Goal: Information Seeking & Learning: Learn about a topic

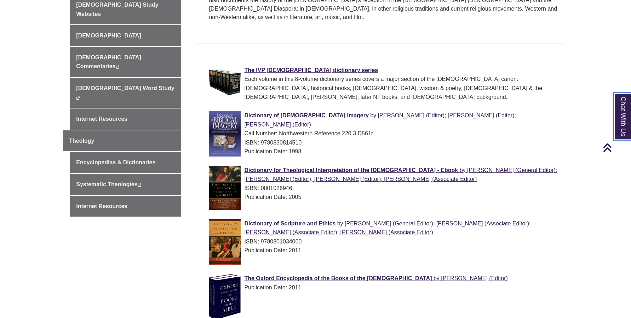
scroll to position [361, 0]
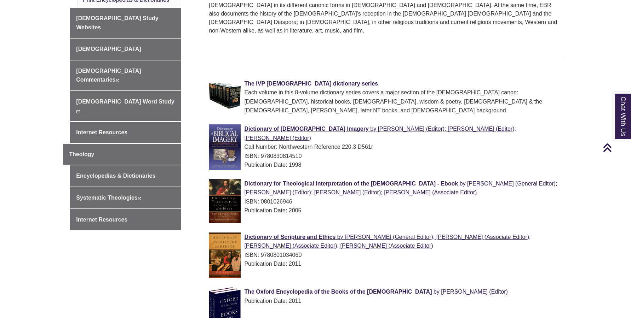
click at [232, 150] on div "Dictionary of [DEMOGRAPHIC_DATA] Imagery by [PERSON_NAME] (Editor); [PERSON_NAM…" at bounding box center [385, 149] width 353 height 49
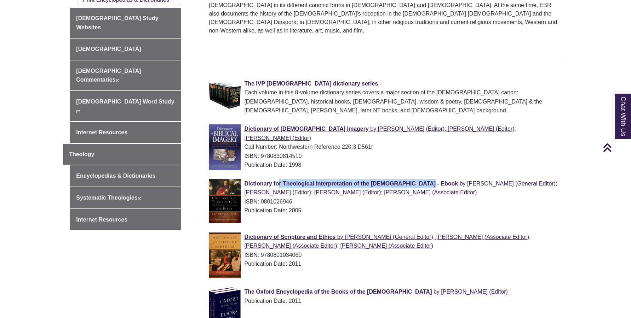
drag, startPoint x: 232, startPoint y: 160, endPoint x: 371, endPoint y: 161, distance: 139.8
click at [371, 179] on div "Dictionary for Theological Interpretation of the [DEMOGRAPHIC_DATA] - Ebook by …" at bounding box center [385, 197] width 353 height 36
copy span "Dictionary for Theological Interpretation of the [DEMOGRAPHIC_DATA]"
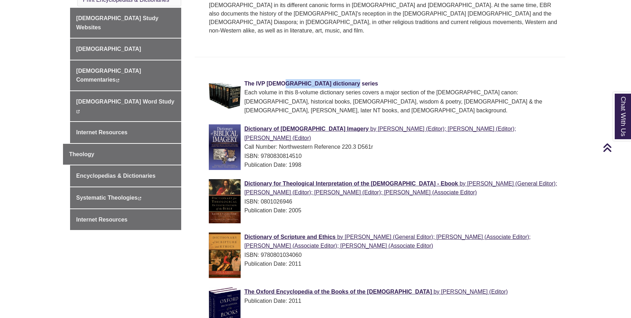
drag, startPoint x: 228, startPoint y: 62, endPoint x: 297, endPoint y: 67, distance: 69.5
click at [297, 76] on li "The IVP [DEMOGRAPHIC_DATA] dictionary series Each volume in this 8-volume dicti…" at bounding box center [385, 98] width 359 height 45
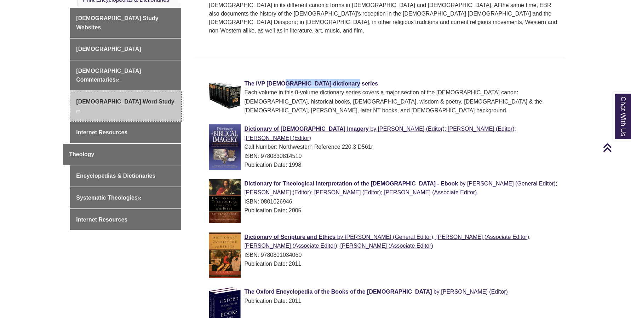
copy span "The IVP [DEMOGRAPHIC_DATA] dictionary"
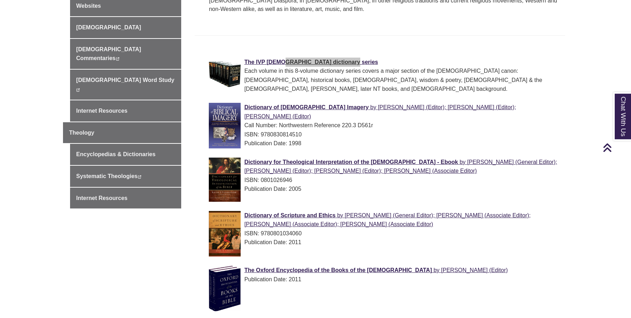
scroll to position [397, 0]
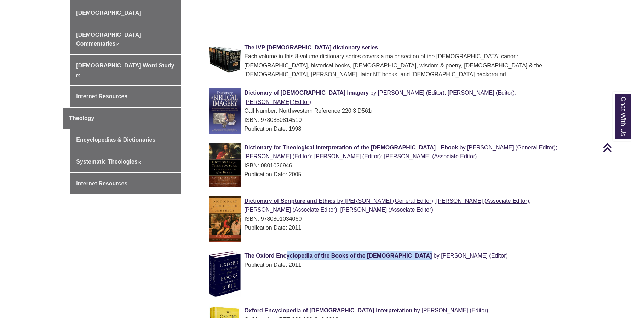
drag, startPoint x: 234, startPoint y: 230, endPoint x: 368, endPoint y: 232, distance: 133.7
click at [368, 249] on li "The Oxford Encyclopedia of the Books of the [DEMOGRAPHIC_DATA] by [PERSON_NAME]…" at bounding box center [385, 276] width 359 height 55
copy span "he Oxford Encyclopedia of the Books of the [DEMOGRAPHIC_DATA]"
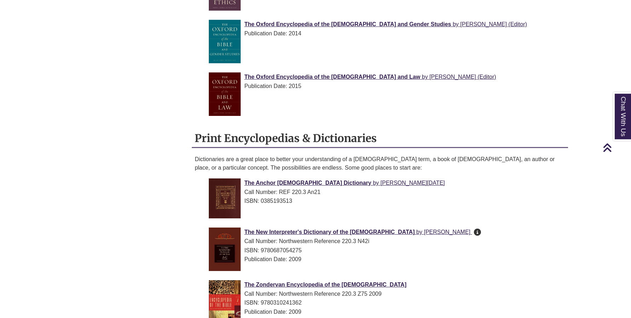
scroll to position [974, 0]
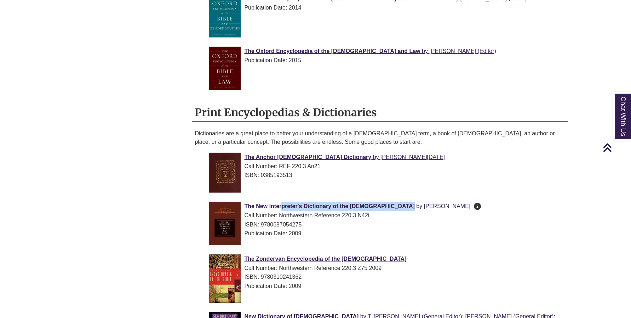
drag, startPoint x: 232, startPoint y: 182, endPoint x: 351, endPoint y: 186, distance: 119.6
click at [351, 202] on div "The New Interpreter's Dictionary of the [DEMOGRAPHIC_DATA] by [PERSON_NAME] Thi…" at bounding box center [385, 220] width 353 height 36
copy span "The New Interpreter's Dictionary of the [DEMOGRAPHIC_DATA]"
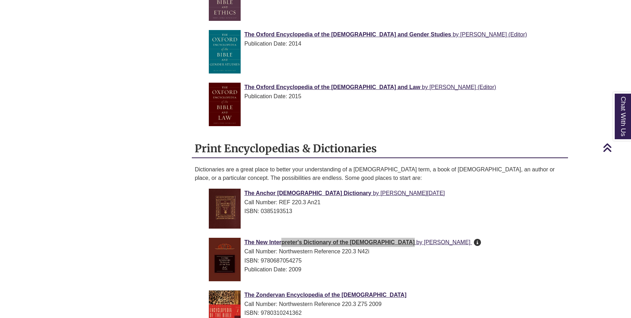
scroll to position [794, 0]
